Goal: Transaction & Acquisition: Purchase product/service

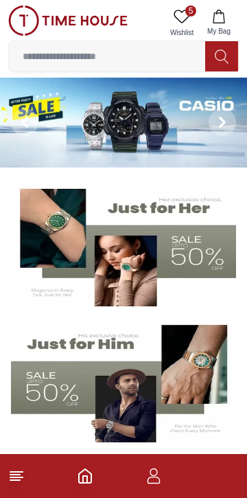
click at [85, 396] on img at bounding box center [123, 379] width 225 height 125
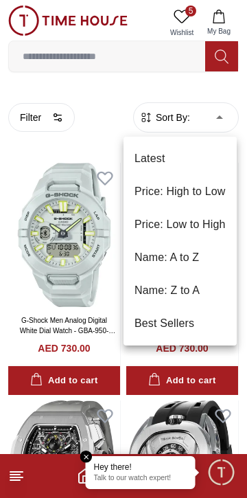
click at [51, 121] on div at bounding box center [123, 249] width 247 height 498
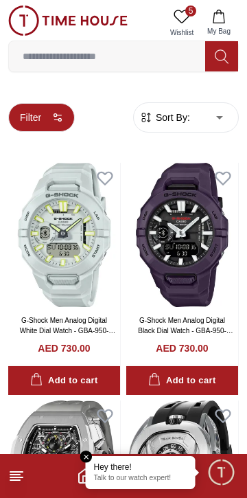
click at [43, 116] on button "Filter" at bounding box center [41, 117] width 67 height 29
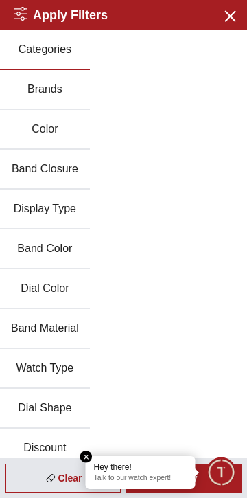
scroll to position [11, 0]
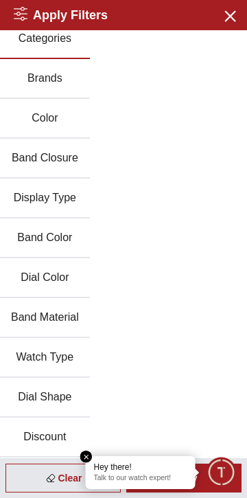
click at [38, 432] on button "Discount" at bounding box center [45, 437] width 90 height 40
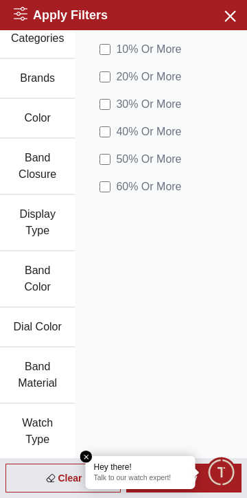
click at [82, 457] on em "Close tooltip" at bounding box center [86, 456] width 12 height 12
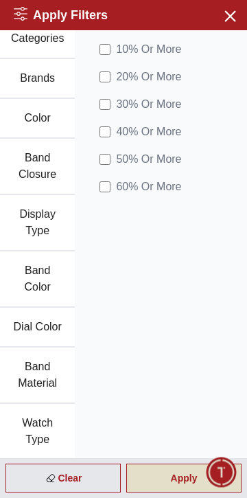
click at [176, 471] on div "Apply" at bounding box center [183, 477] width 115 height 29
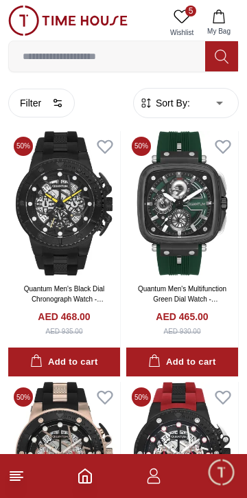
scroll to position [1540, 0]
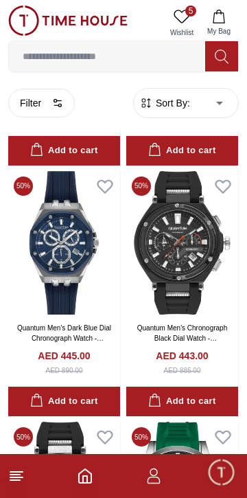
scroll to position [3001, 0]
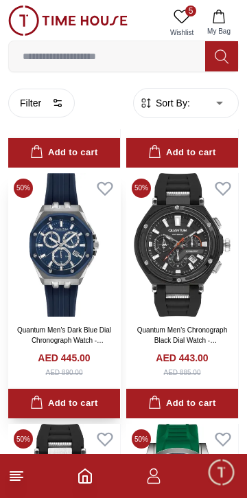
click at [59, 270] on img at bounding box center [64, 245] width 112 height 144
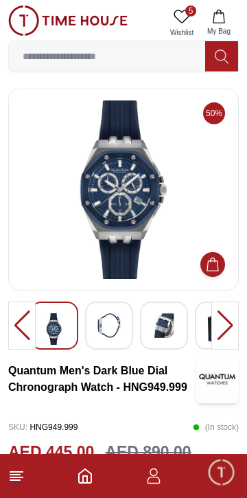
click at [130, 200] on img at bounding box center [123, 189] width 207 height 178
click at [135, 198] on img at bounding box center [123, 189] width 207 height 178
click at [133, 198] on img at bounding box center [123, 189] width 207 height 178
click at [135, 201] on img at bounding box center [123, 189] width 207 height 178
click at [133, 197] on img at bounding box center [123, 189] width 207 height 178
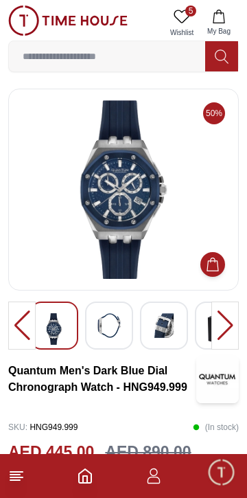
click at [139, 200] on img at bounding box center [123, 189] width 207 height 178
click at [137, 200] on img at bounding box center [123, 189] width 207 height 178
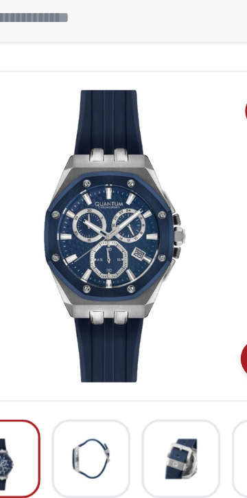
scroll to position [8, 0]
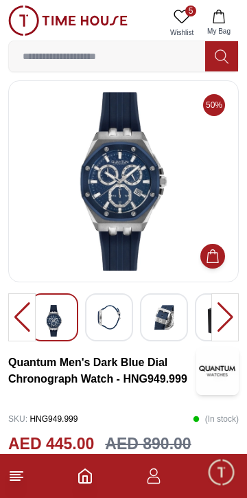
click at [111, 326] on img at bounding box center [109, 317] width 25 height 25
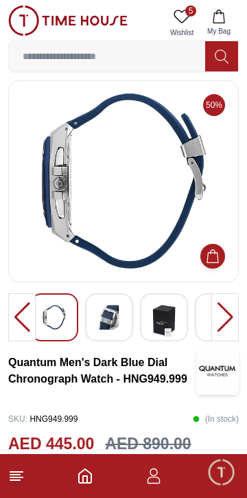
click at [105, 323] on img at bounding box center [109, 317] width 25 height 25
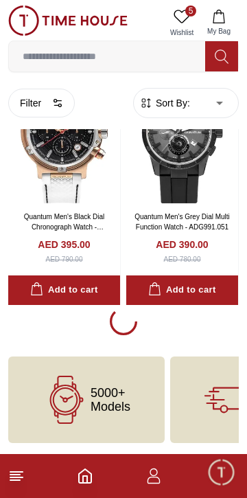
scroll to position [2358, 0]
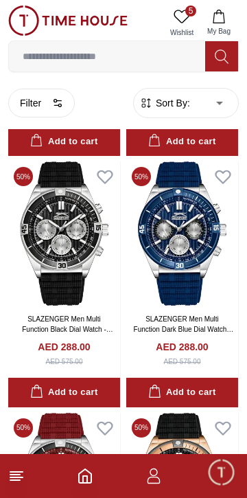
scroll to position [4519, 0]
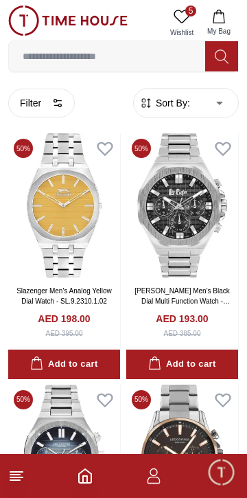
scroll to position [7058, 0]
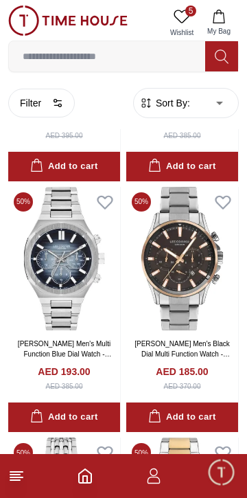
scroll to position [7251, 0]
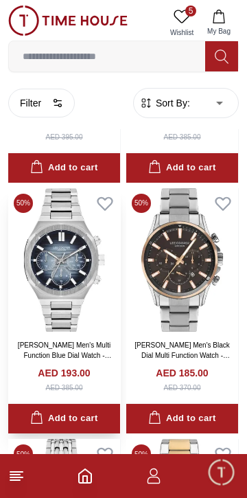
click at [71, 284] on img at bounding box center [64, 260] width 112 height 144
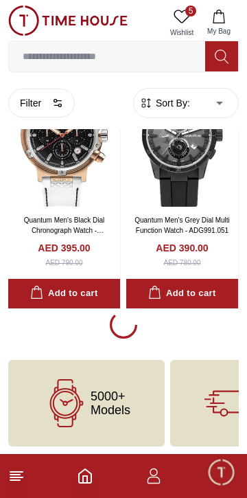
scroll to position [2361, 0]
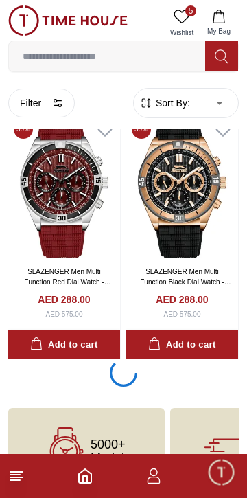
scroll to position [4867, 0]
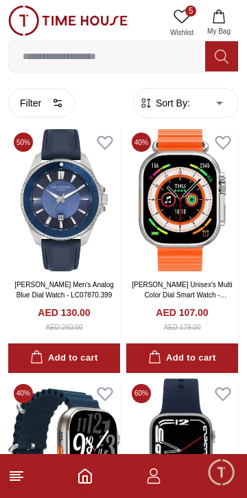
scroll to position [8818, 0]
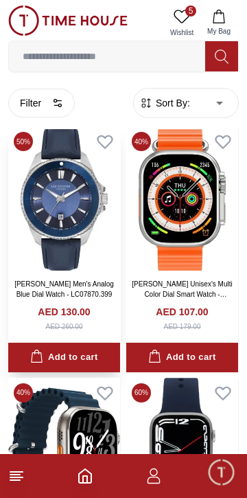
click at [65, 244] on img at bounding box center [64, 198] width 112 height 144
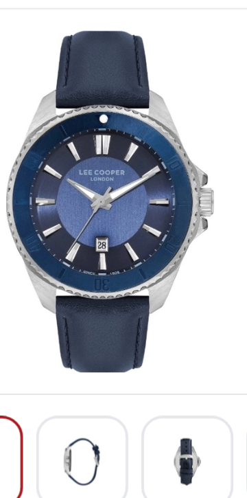
click at [115, 323] on img at bounding box center [109, 325] width 25 height 25
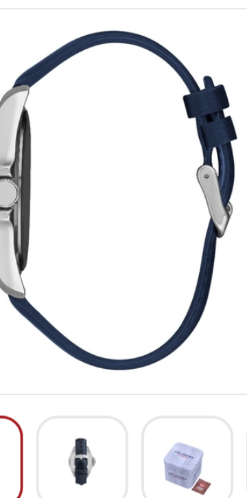
click at [113, 324] on img at bounding box center [109, 325] width 25 height 25
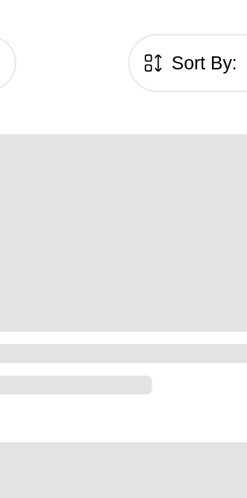
scroll to position [2379, 0]
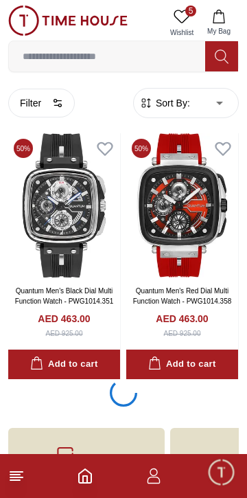
scroll to position [2358, 0]
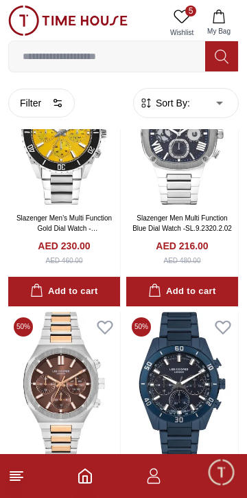
scroll to position [6138, 0]
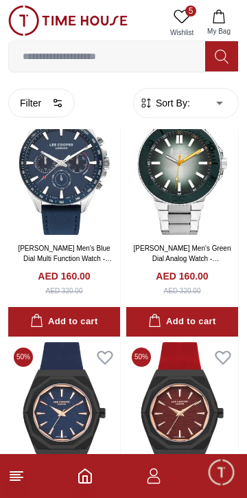
scroll to position [8370, 0]
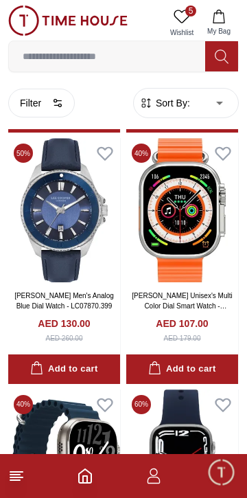
scroll to position [8804, 0]
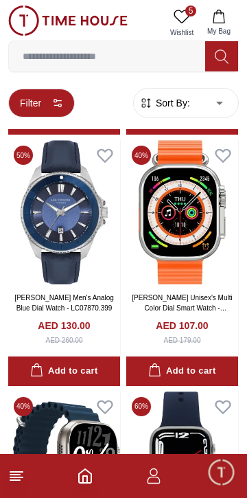
click at [49, 100] on button "Filter" at bounding box center [41, 103] width 67 height 29
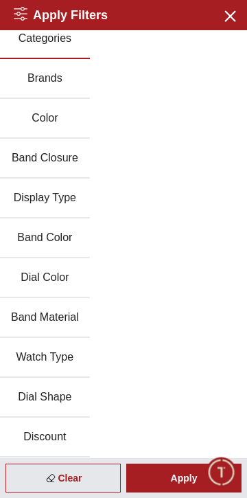
scroll to position [0, 0]
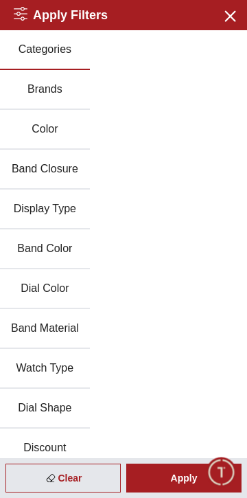
scroll to position [9703, 0]
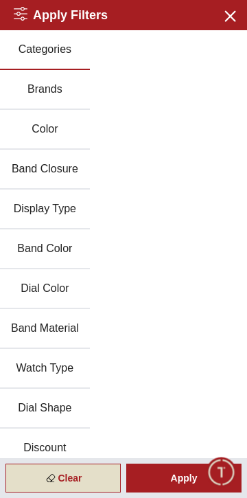
click at [68, 477] on div "Clear" at bounding box center [62, 477] width 115 height 29
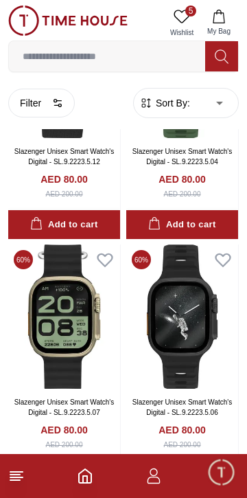
scroll to position [9979, 0]
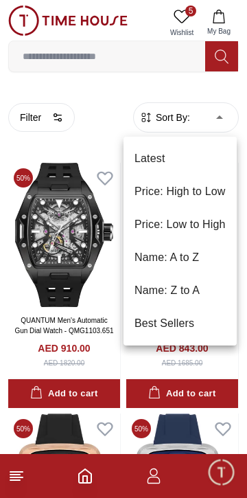
click at [167, 319] on li "Best Sellers" at bounding box center [180, 323] width 113 height 33
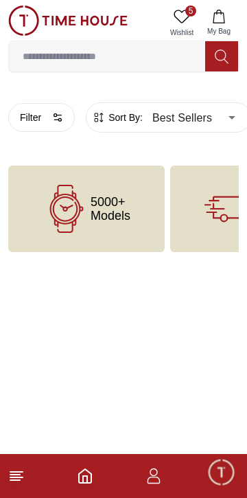
type input "******"
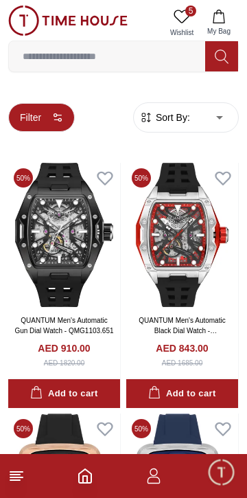
click at [51, 117] on button "Filter" at bounding box center [41, 117] width 67 height 29
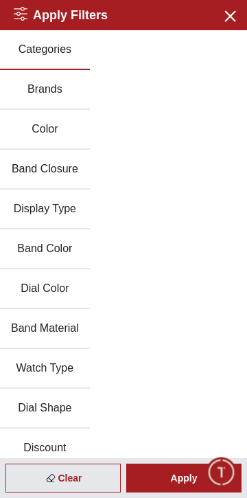
scroll to position [11, 0]
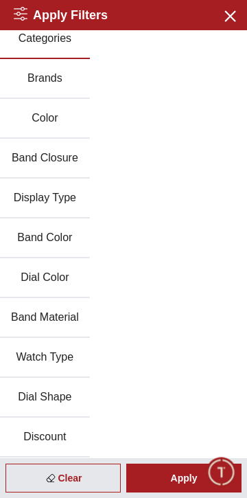
click at [50, 446] on button "Discount" at bounding box center [45, 437] width 90 height 40
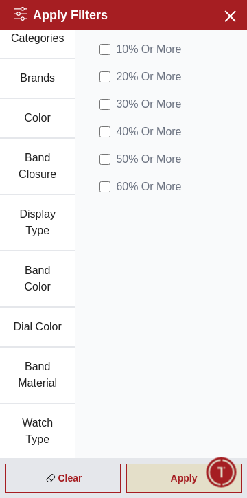
click at [164, 479] on div "Apply" at bounding box center [183, 477] width 115 height 29
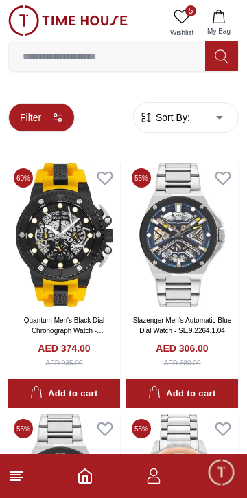
click at [51, 122] on button "Filter" at bounding box center [41, 117] width 67 height 29
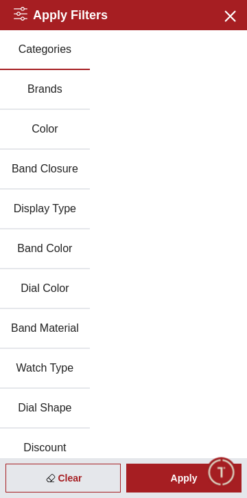
click at [51, 440] on button "Discount" at bounding box center [45, 448] width 90 height 40
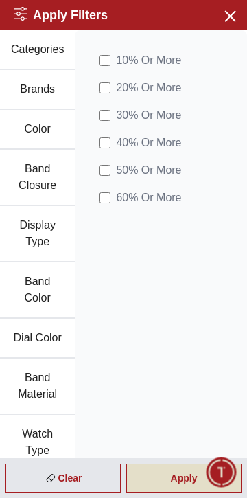
click at [180, 479] on div "Apply" at bounding box center [183, 477] width 115 height 29
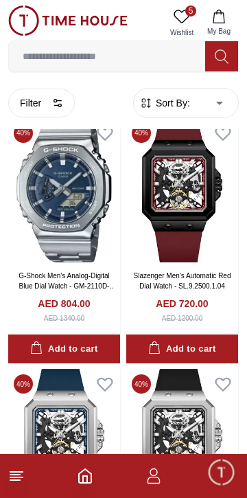
scroll to position [549, 0]
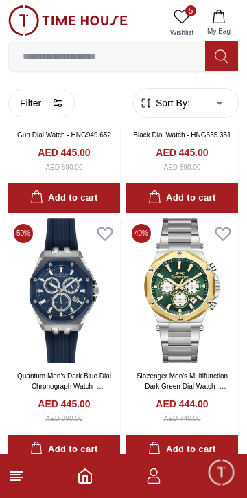
scroll to position [4212, 0]
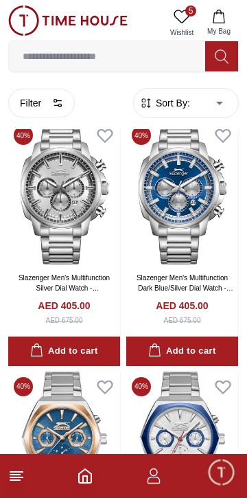
scroll to position [6567, 0]
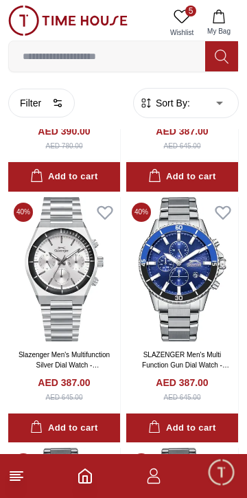
scroll to position [8524, 0]
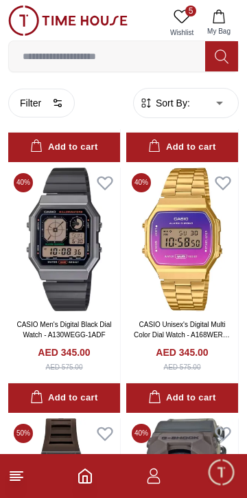
scroll to position [12042, 0]
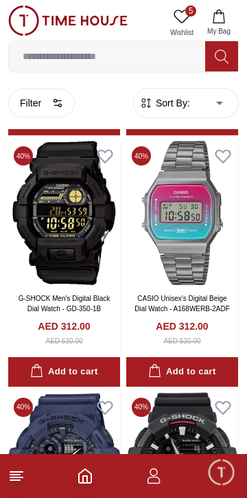
scroll to position [14076, 0]
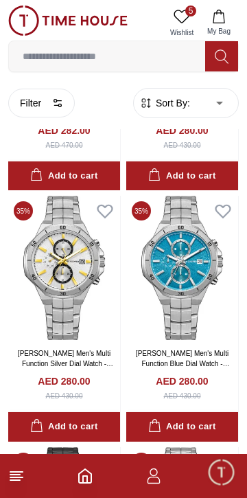
scroll to position [16809, 0]
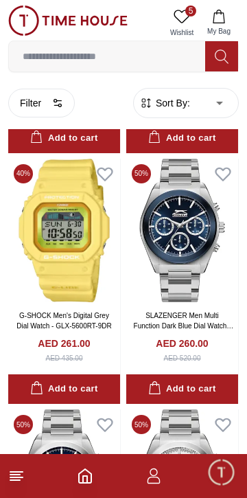
scroll to position [19690, 0]
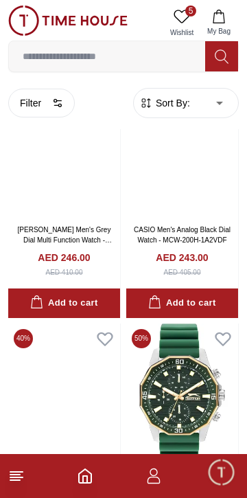
scroll to position [22246, 0]
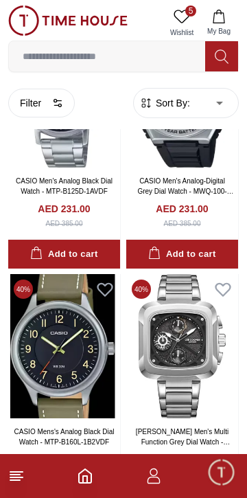
scroll to position [24758, 0]
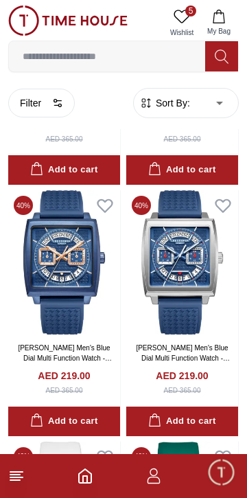
scroll to position [26814, 0]
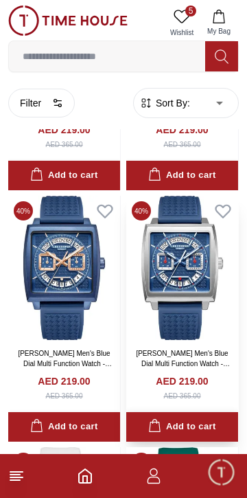
click at [145, 415] on button "Add to cart" at bounding box center [182, 427] width 112 height 30
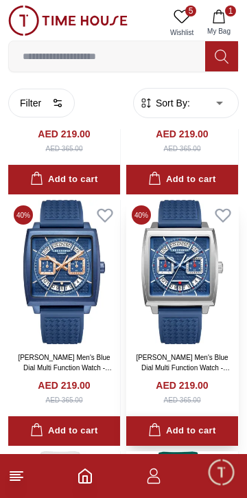
scroll to position [26810, 0]
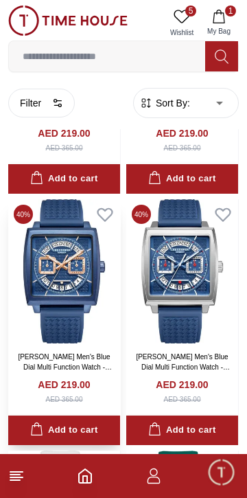
click at [64, 301] on img at bounding box center [64, 271] width 112 height 144
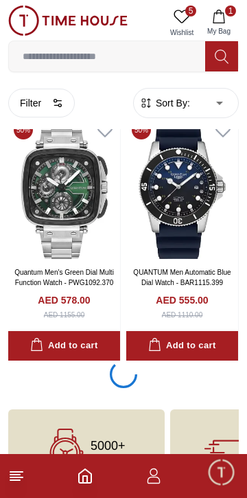
scroll to position [2358, 0]
